Goal: Task Accomplishment & Management: Manage account settings

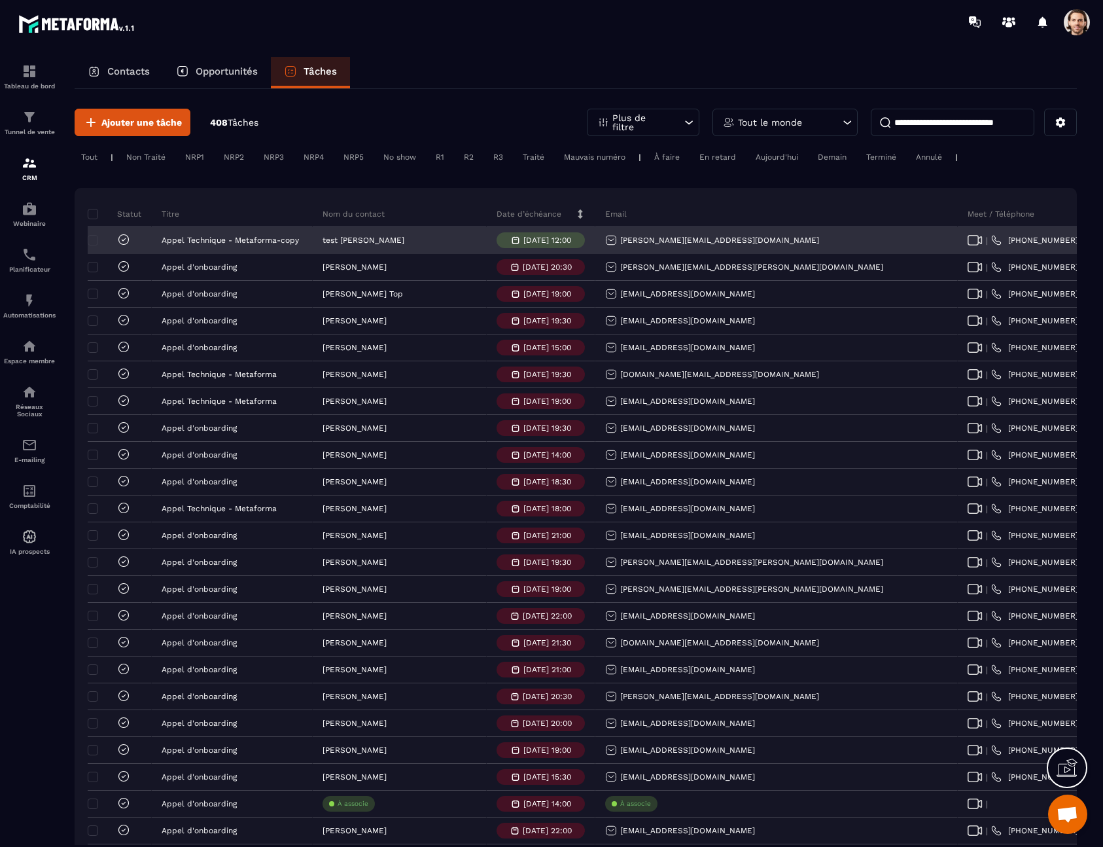
click at [99, 242] on div at bounding box center [110, 240] width 39 height 15
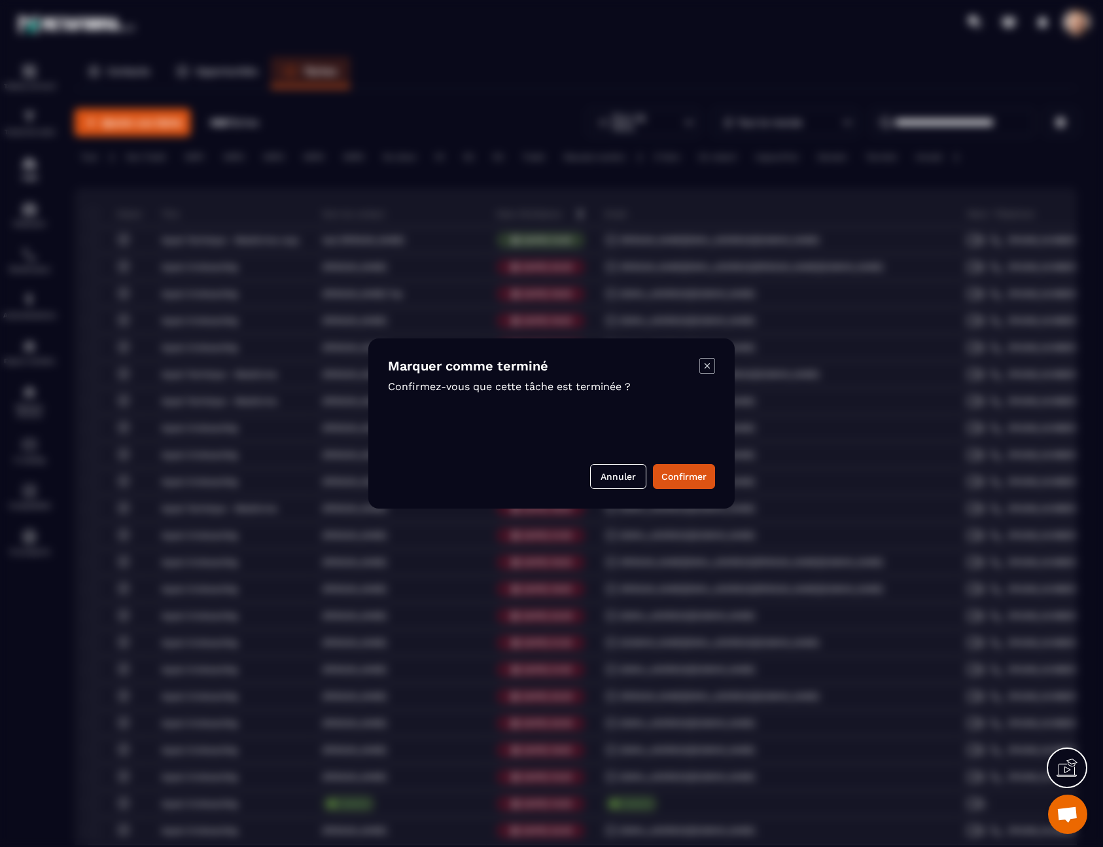
click at [710, 364] on icon "Modal window" at bounding box center [707, 366] width 16 height 16
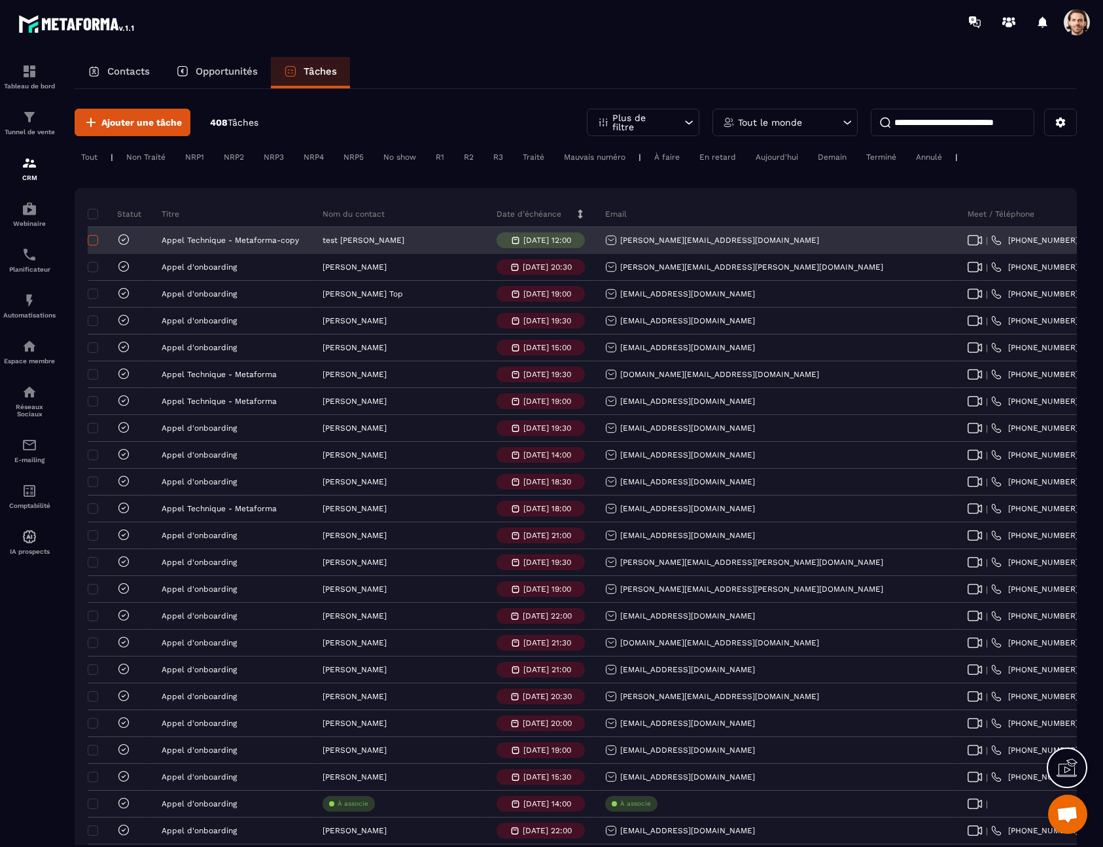
click at [97, 239] on span at bounding box center [93, 240] width 10 height 10
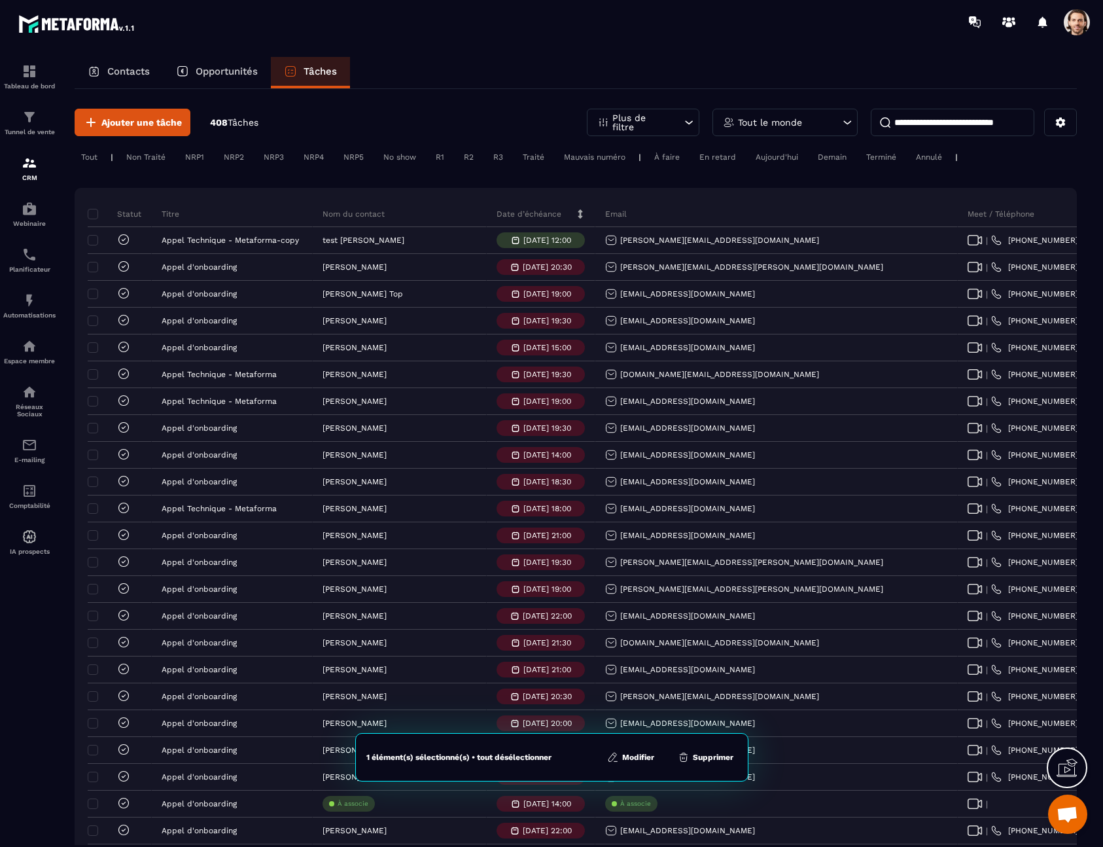
click at [703, 758] on button "Supprimer" at bounding box center [705, 756] width 63 height 13
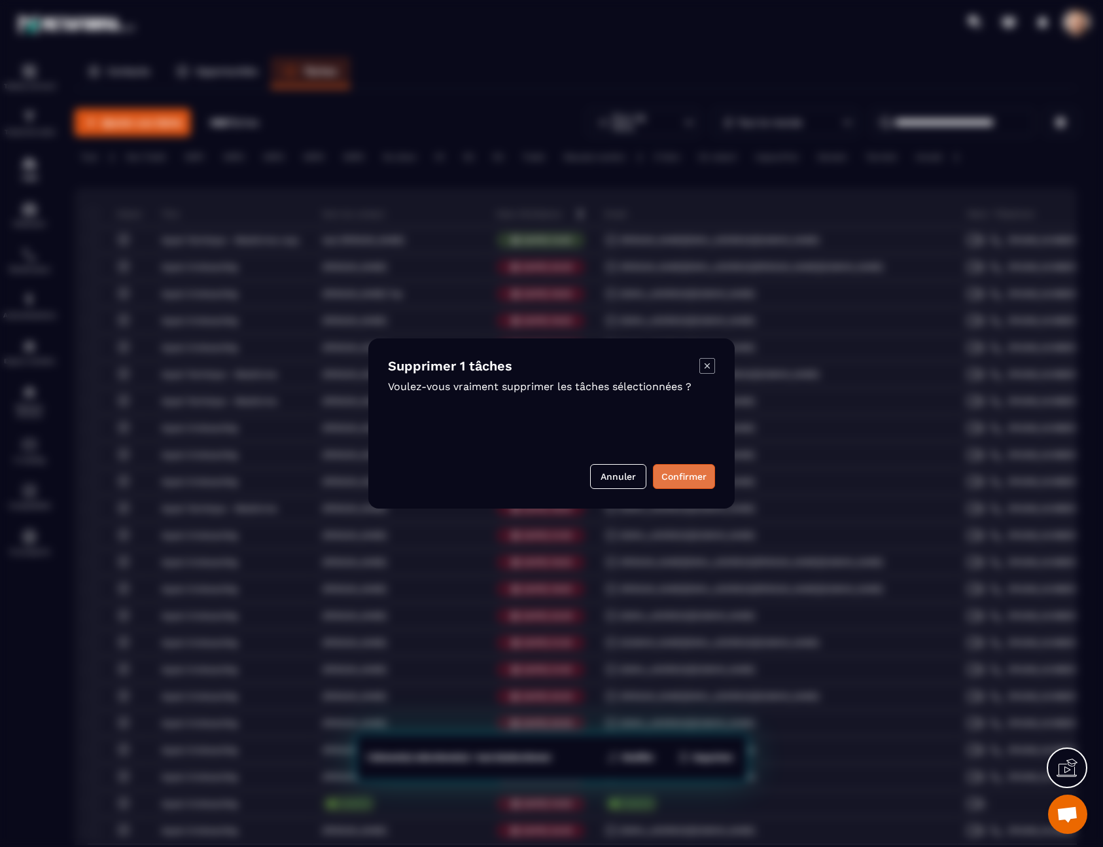
click at [679, 466] on button "Confirmer" at bounding box center [684, 476] width 62 height 25
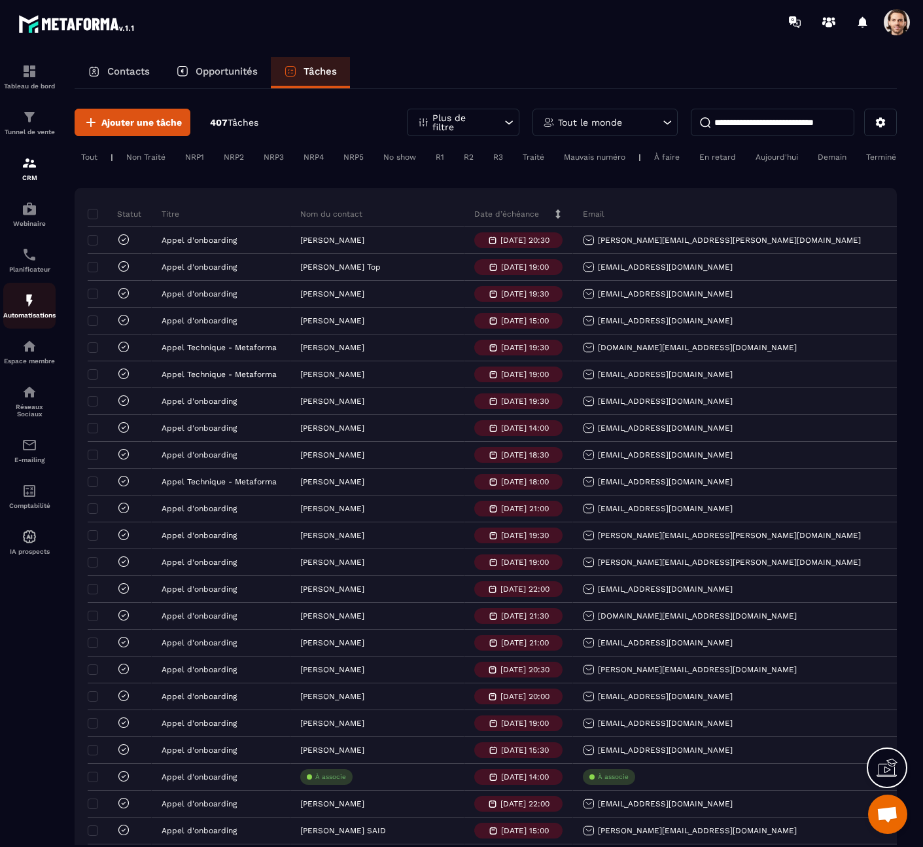
click at [36, 310] on div "Automatisations" at bounding box center [29, 305] width 52 height 26
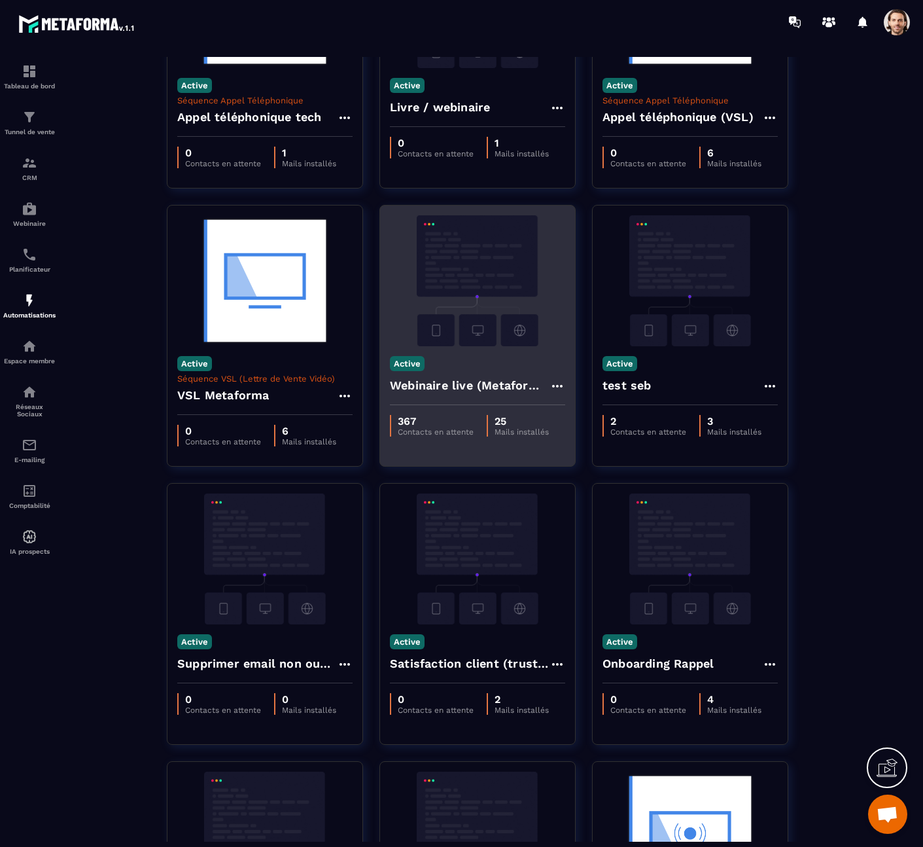
scroll to position [515, 0]
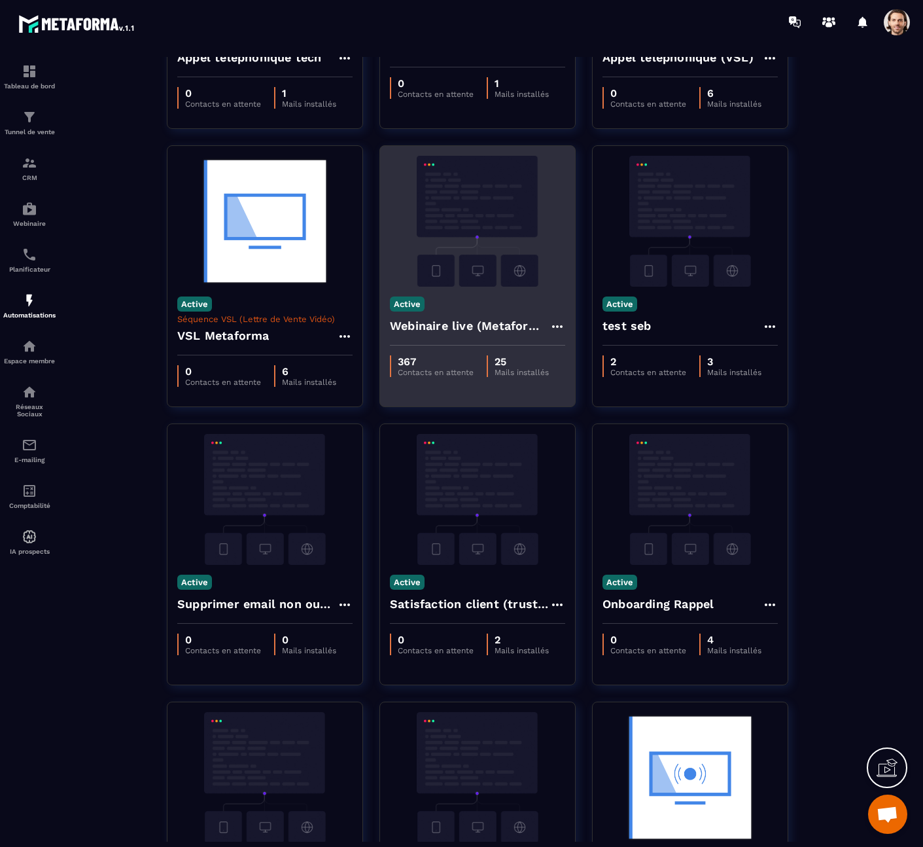
click at [487, 299] on div "Active Webinaire live (Metaforma)" at bounding box center [477, 316] width 195 height 59
click at [485, 334] on h4 "Webinaire live (Metaforma)" at bounding box center [470, 326] width 160 height 18
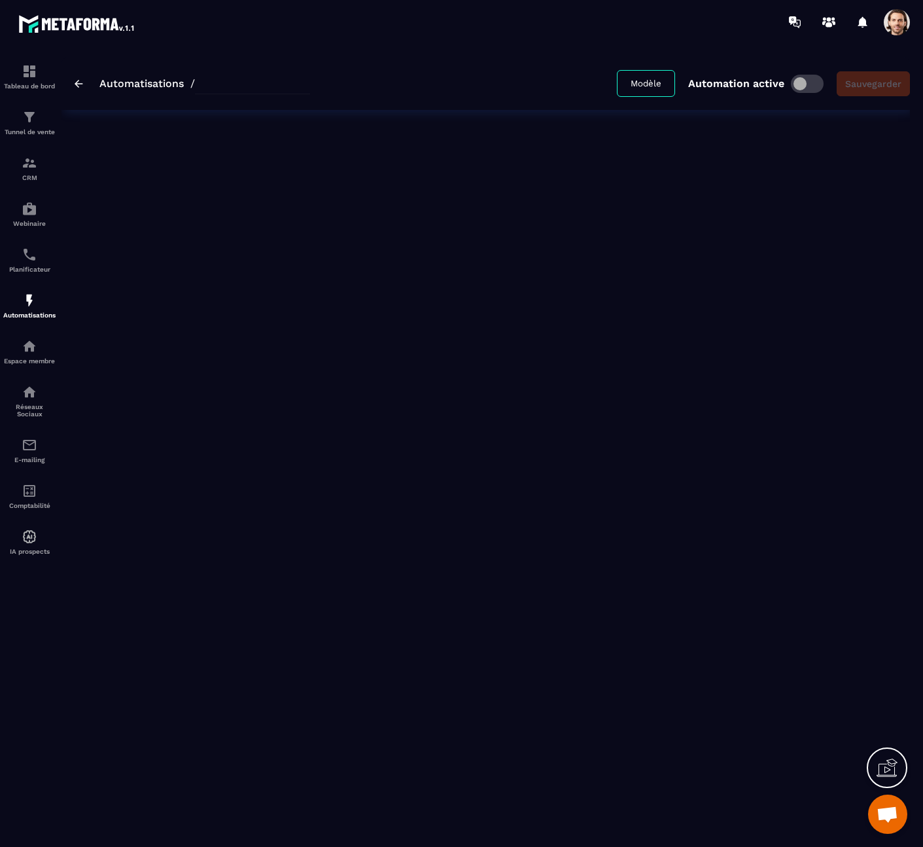
type input "**********"
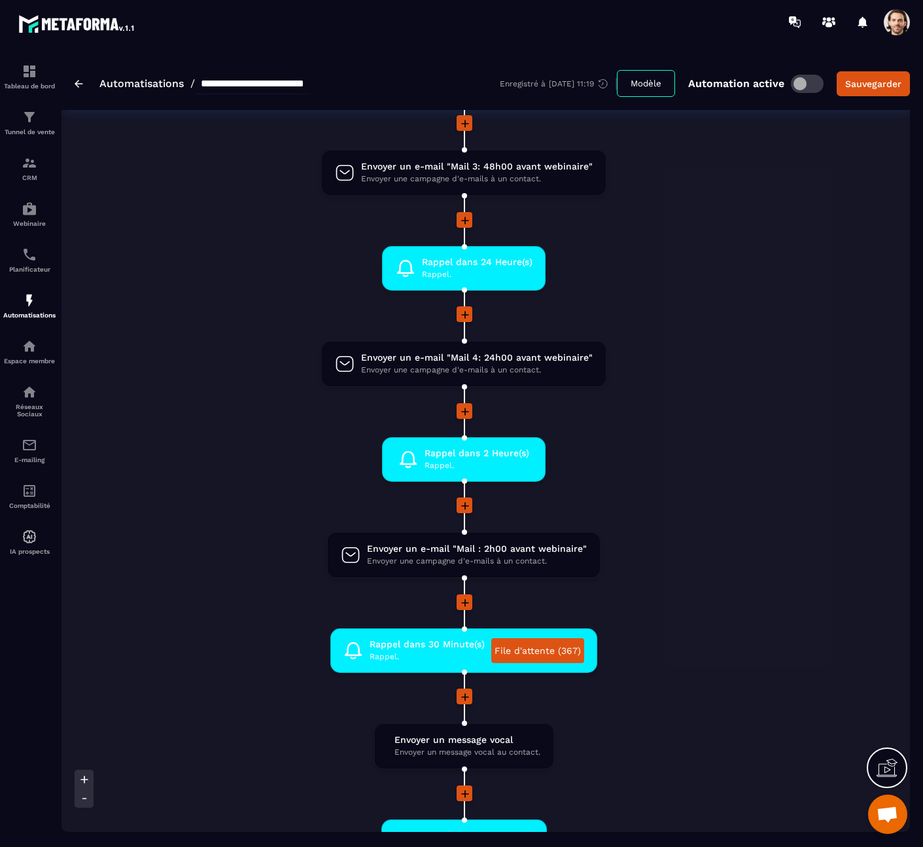
scroll to position [453, 0]
